Goal: Transaction & Acquisition: Book appointment/travel/reservation

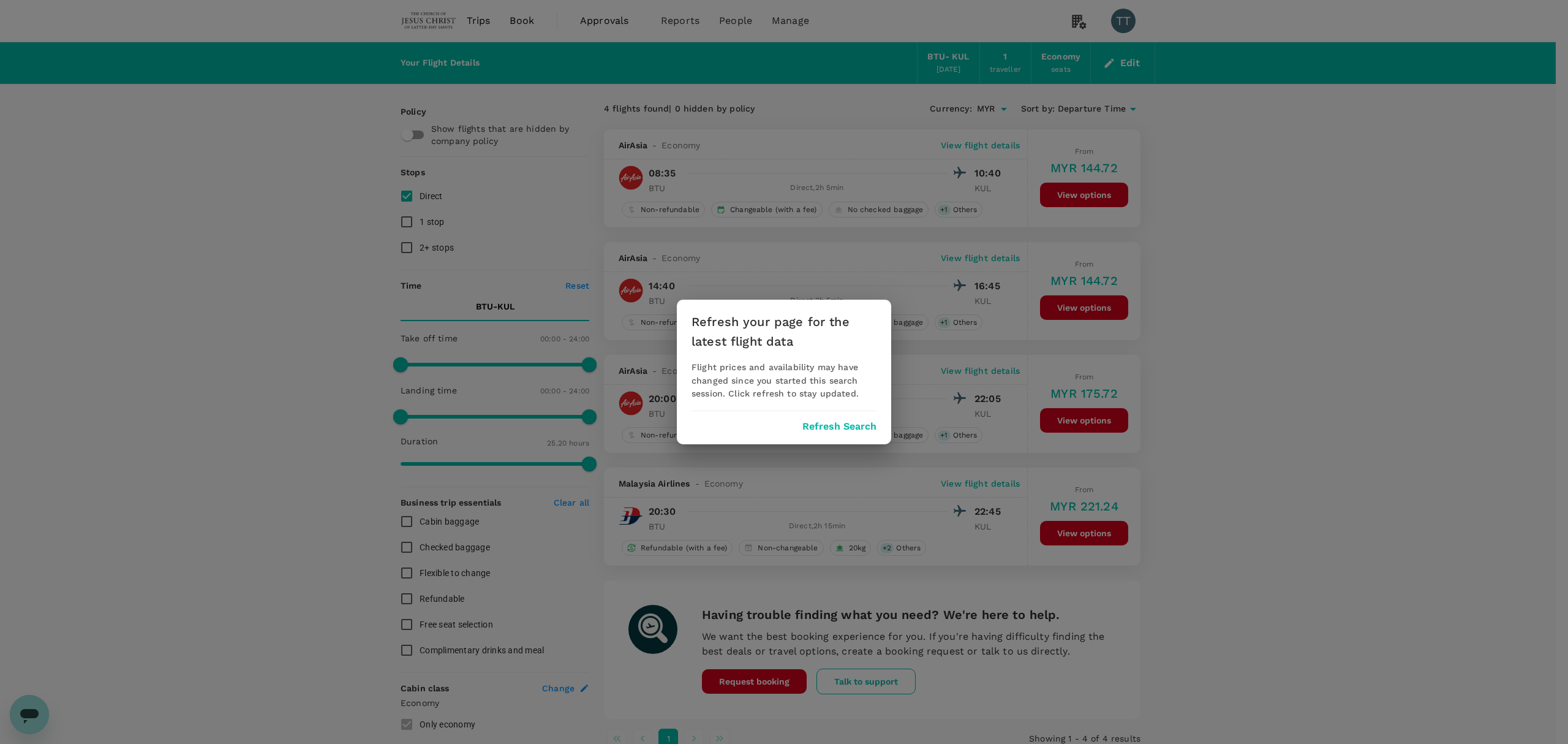
click at [815, 433] on div "Refresh your page for the latest flight data Flight prices and availability may…" at bounding box center [784, 372] width 215 height 145
click at [817, 421] on button "Refresh Search" at bounding box center [839, 427] width 74 height 11
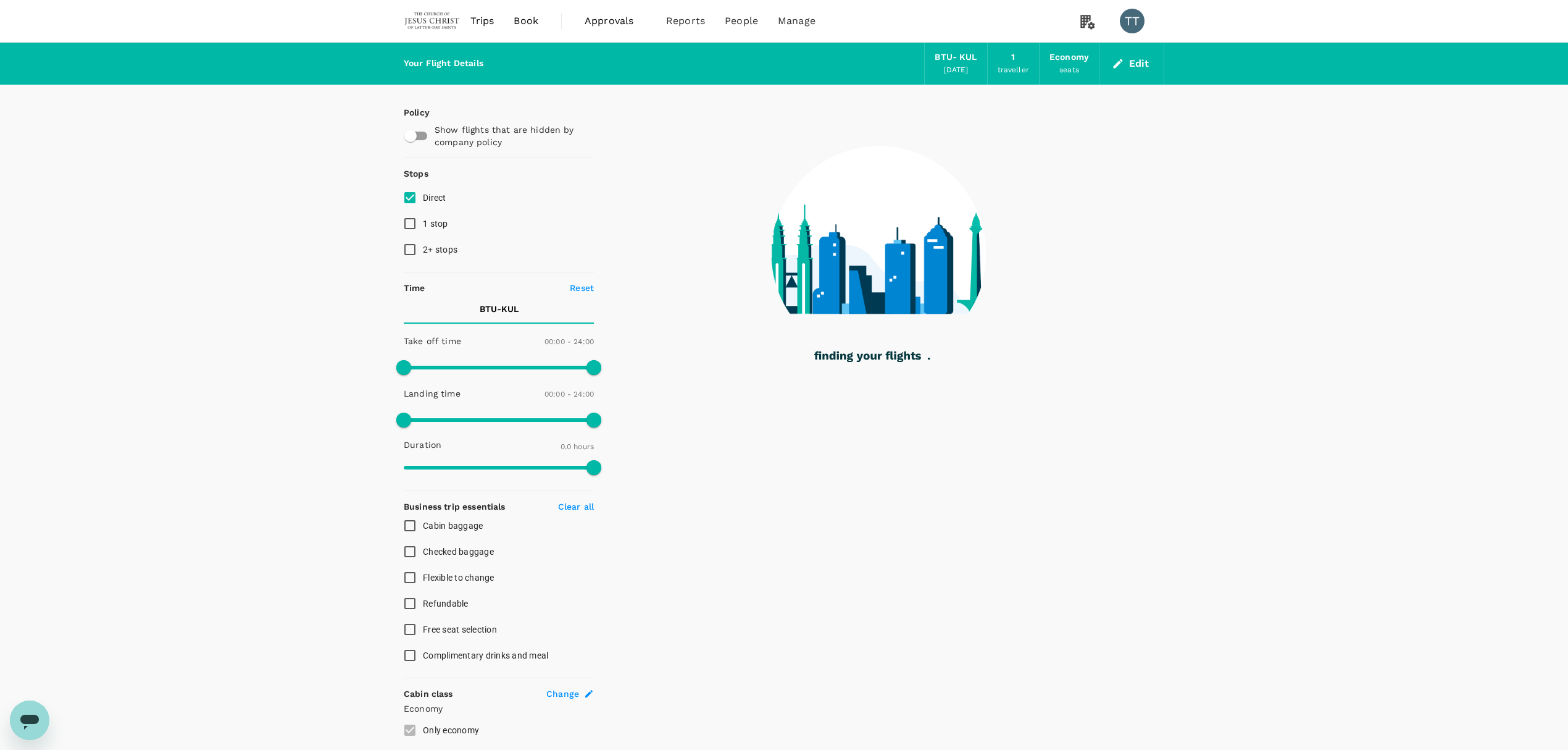
type input "575"
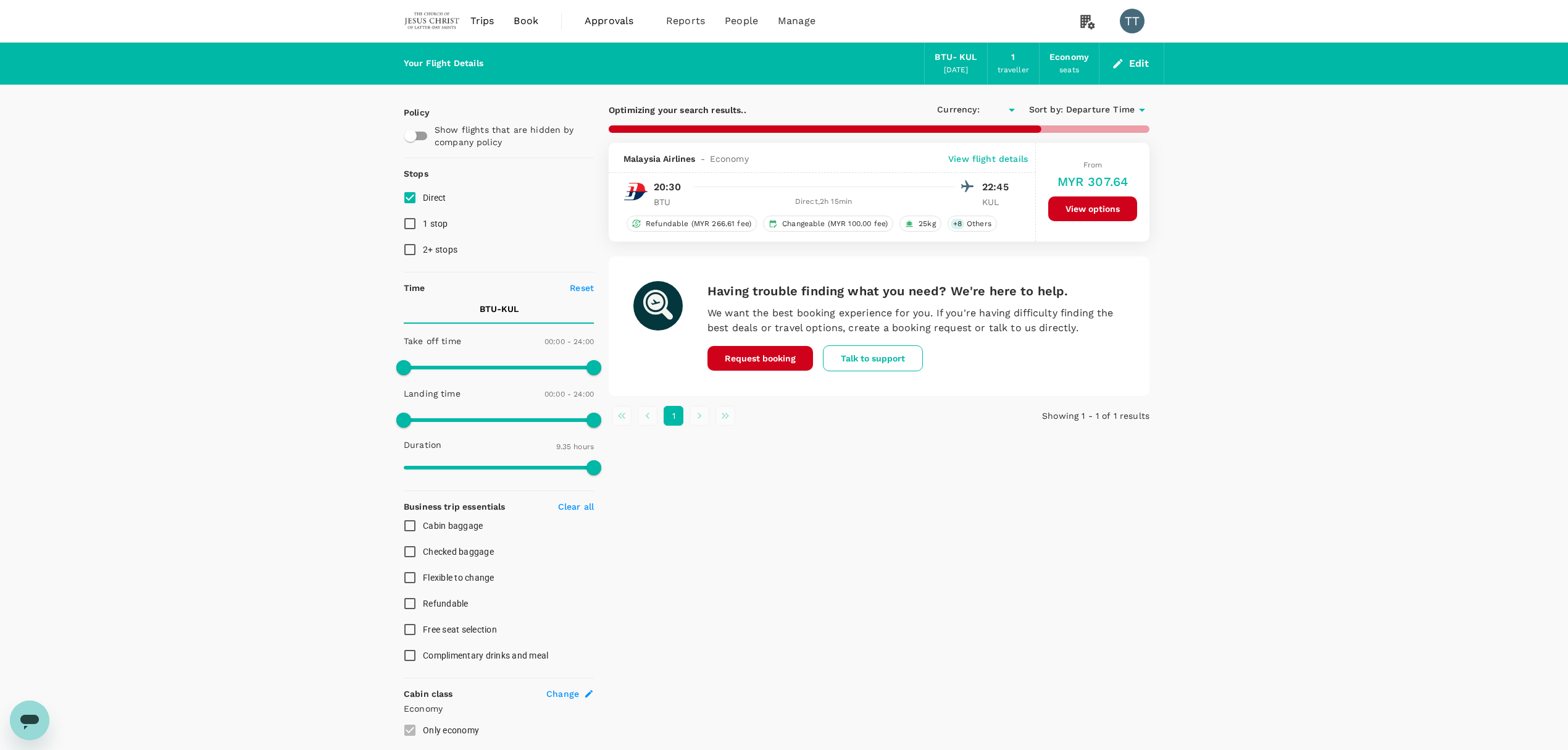
type input "MYR"
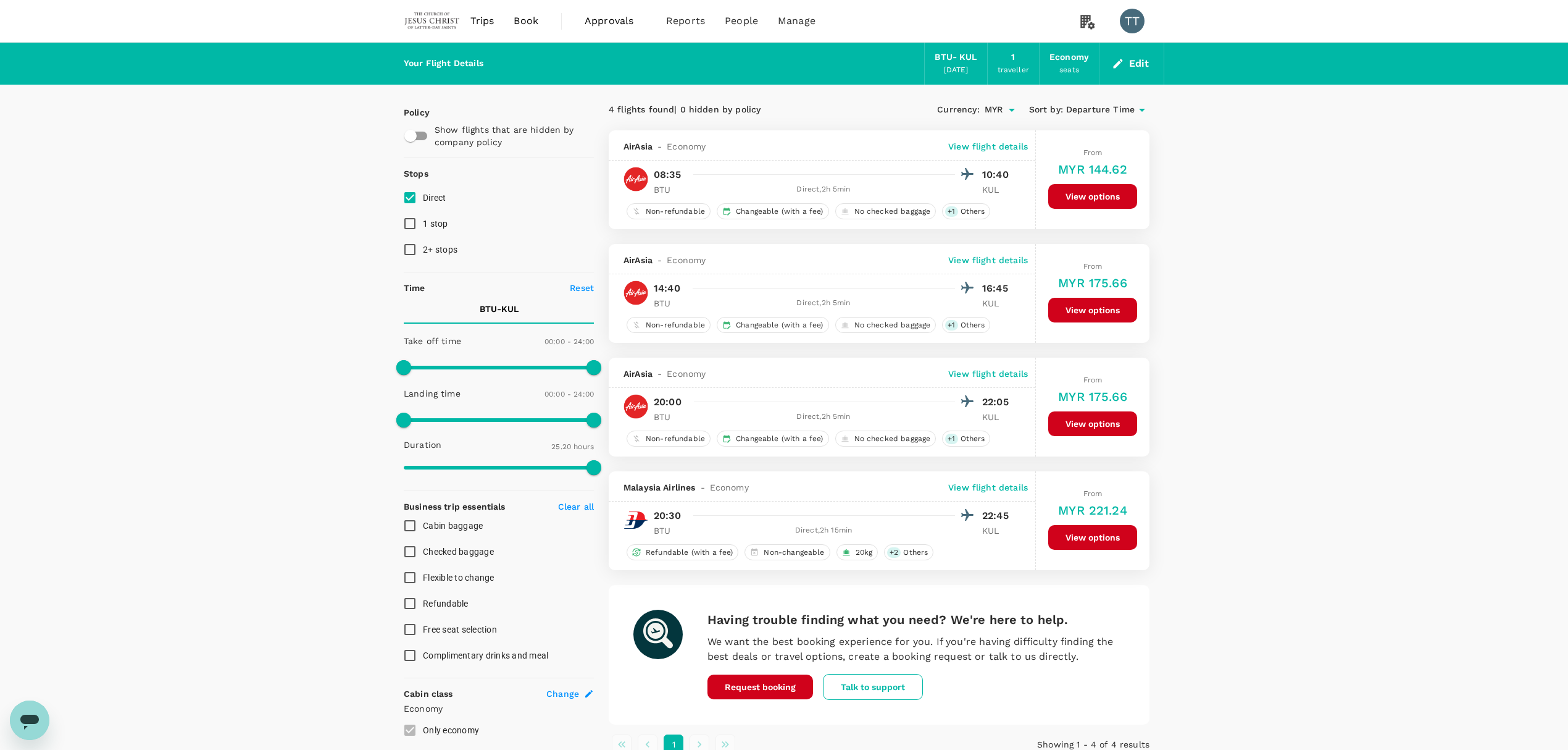
type input "1520"
checkbox input "false"
click at [964, 141] on p "View flight details" at bounding box center [987, 146] width 80 height 12
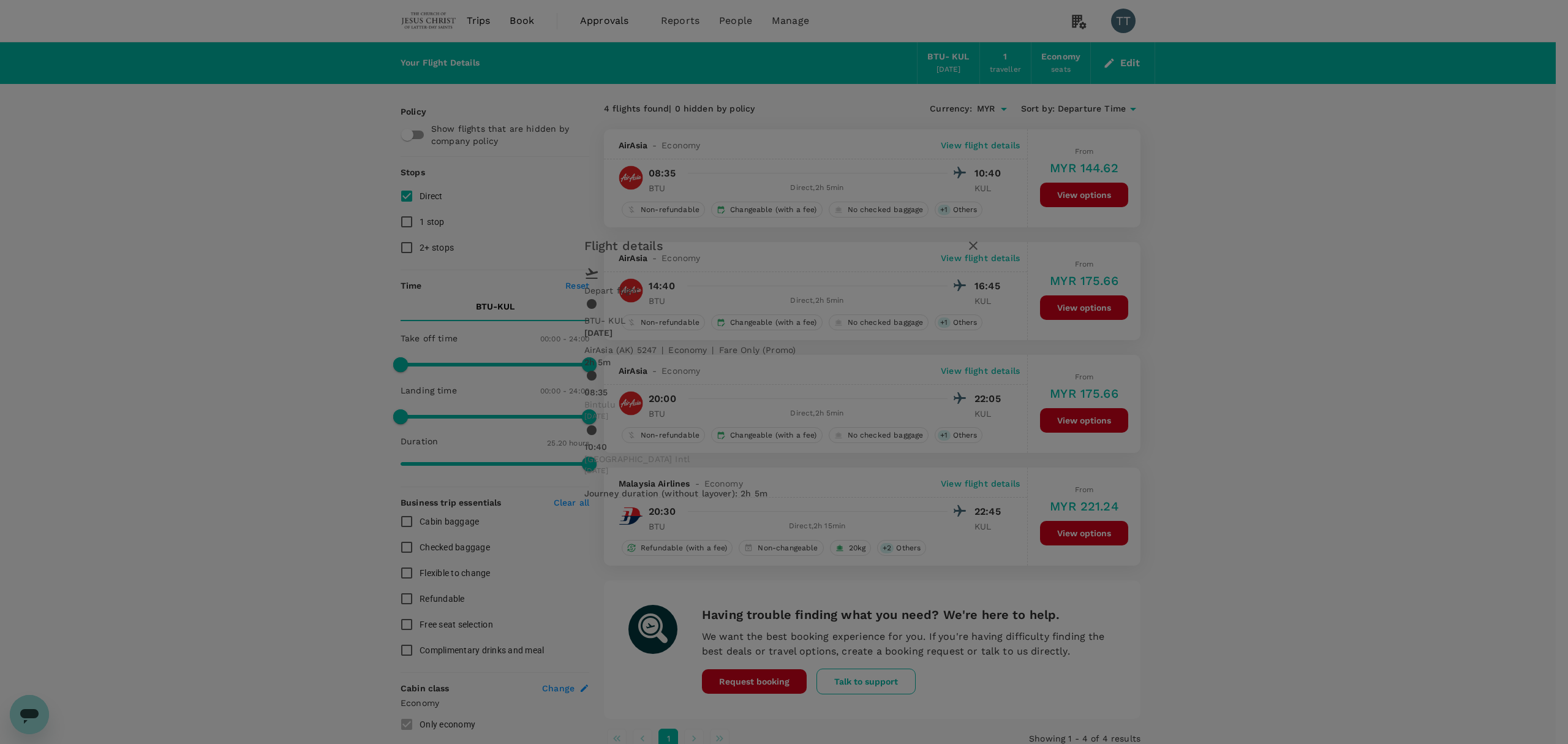
click at [981, 253] on icon "button" at bounding box center [973, 246] width 15 height 15
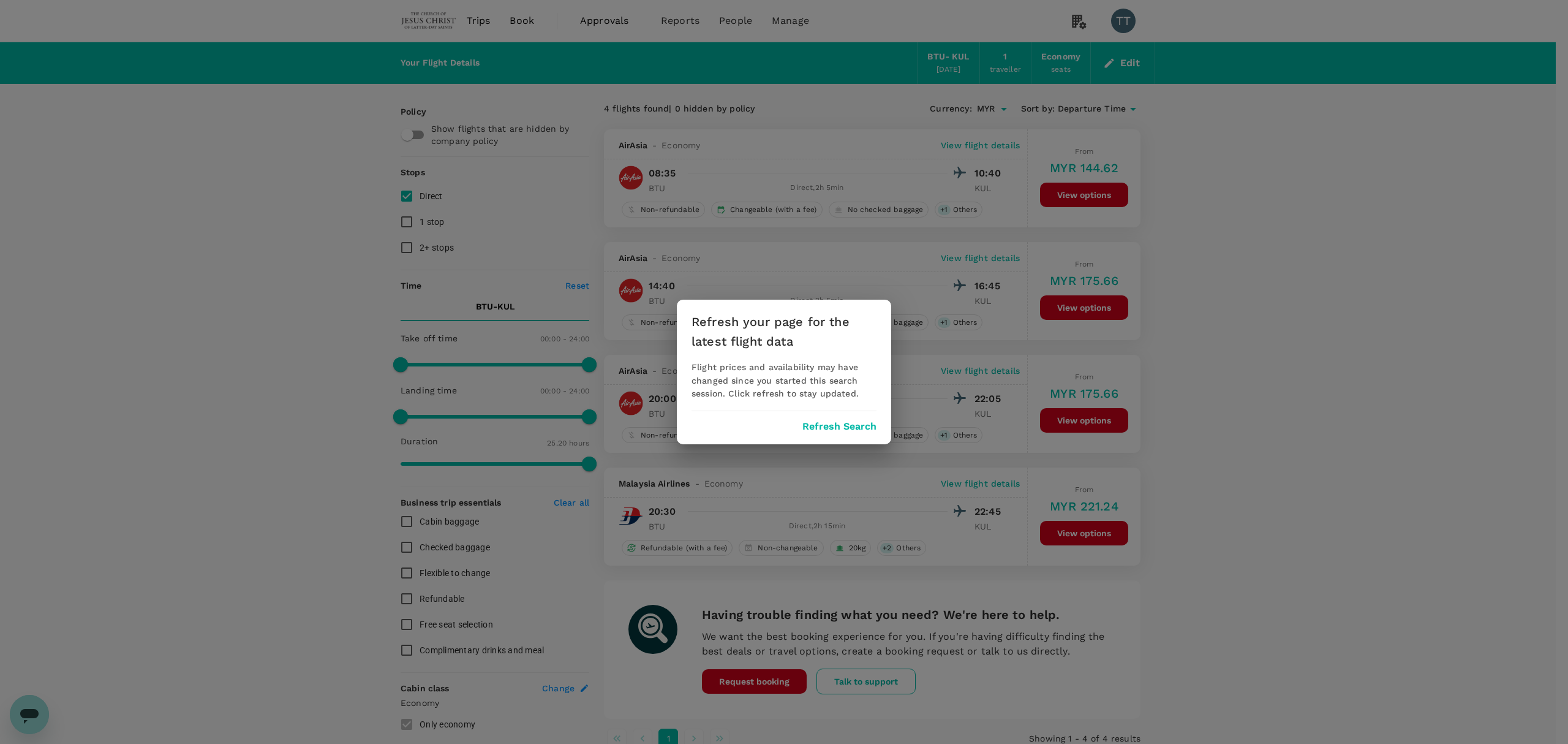
click at [845, 424] on button "Refresh Search" at bounding box center [839, 427] width 74 height 11
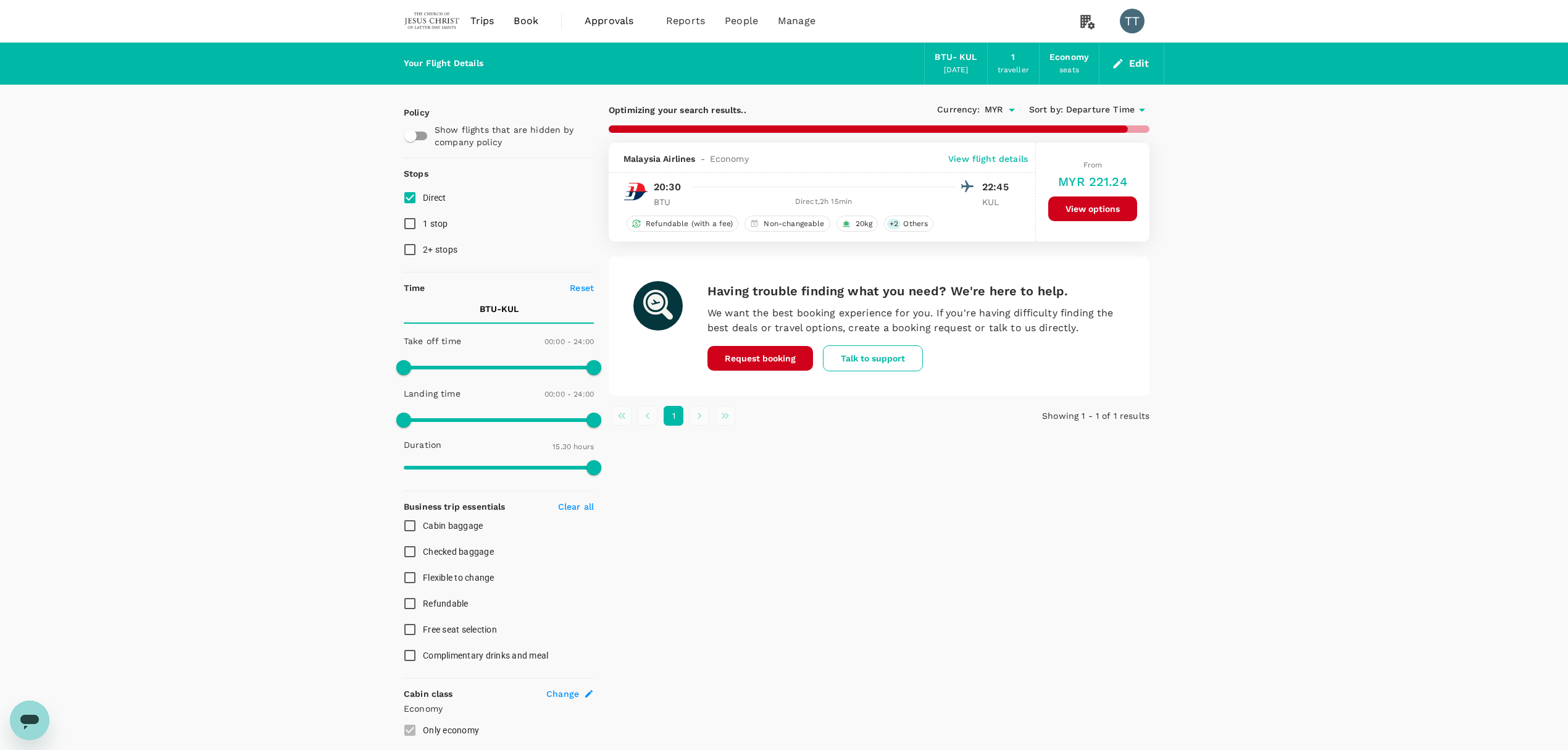
type input "1520"
checkbox input "false"
